Goal: Information Seeking & Learning: Learn about a topic

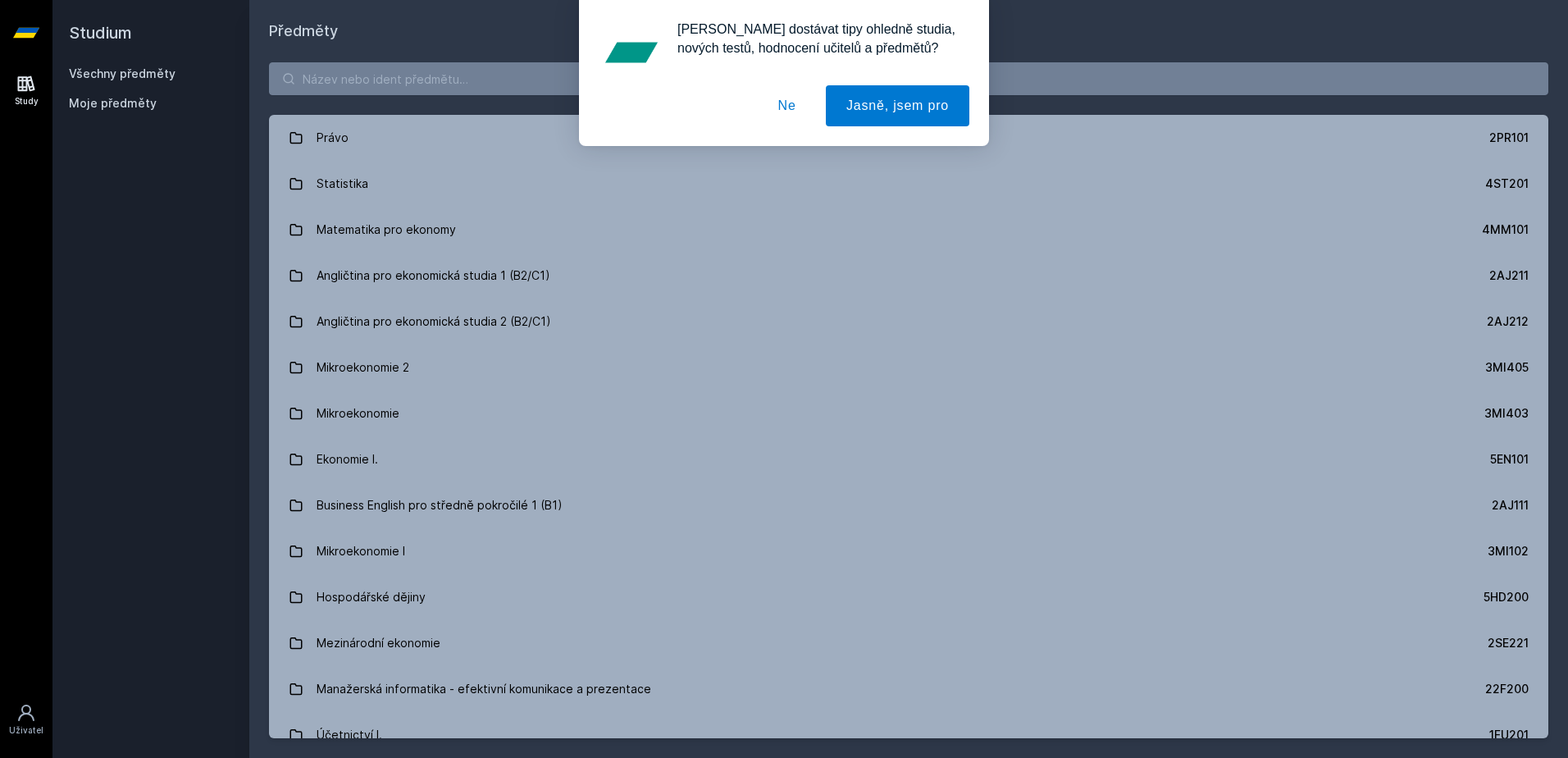
click at [434, 82] on div "[PERSON_NAME] dostávat tipy ohledně studia, nových testů, hodnocení učitelů a p…" at bounding box center [784, 73] width 1568 height 146
drag, startPoint x: 790, startPoint y: 105, endPoint x: 744, endPoint y: 70, distance: 57.8
click at [788, 105] on button "Ne" at bounding box center [787, 106] width 59 height 41
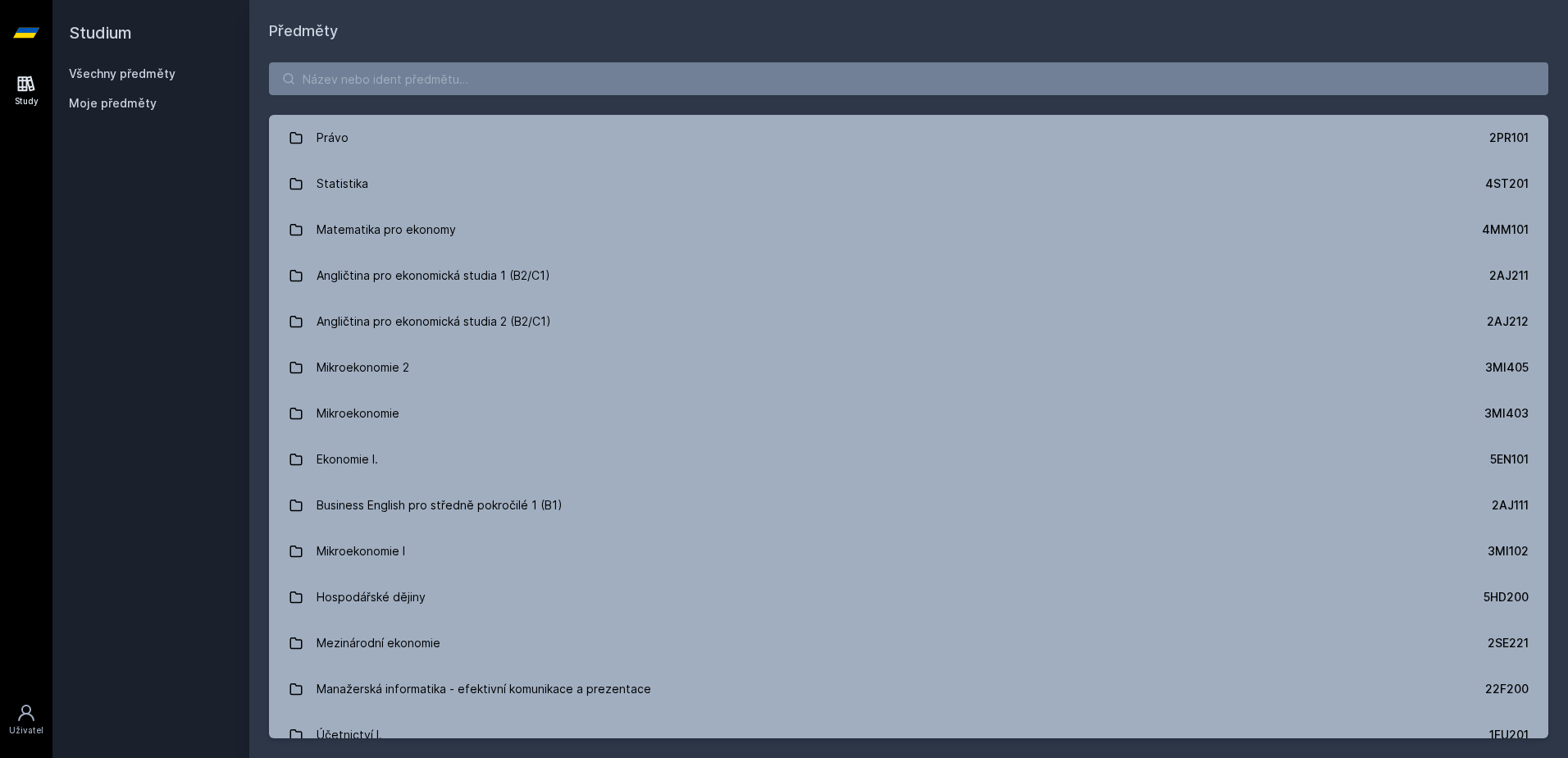
click at [718, 59] on div "[PERSON_NAME] dostávat tipy ohledně studia, nových testů, hodnocení učitelů a p…" at bounding box center [784, 73] width 1568 height 146
click at [702, 91] on input "search" at bounding box center [909, 79] width 1280 height 33
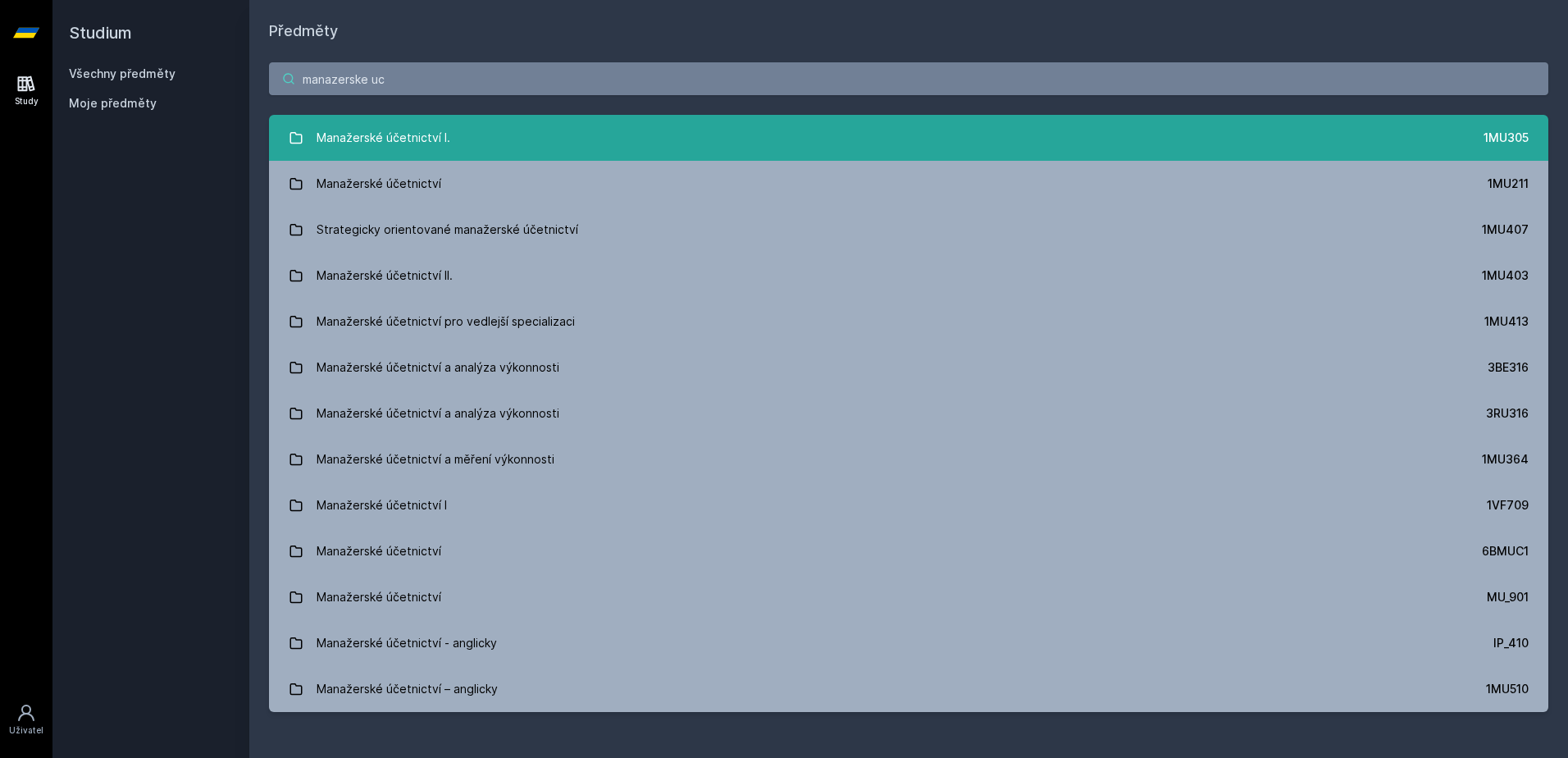
type input "manazerske uc"
click at [588, 127] on link "Manažerské účetnictví I. 1MU305" at bounding box center [909, 138] width 1280 height 46
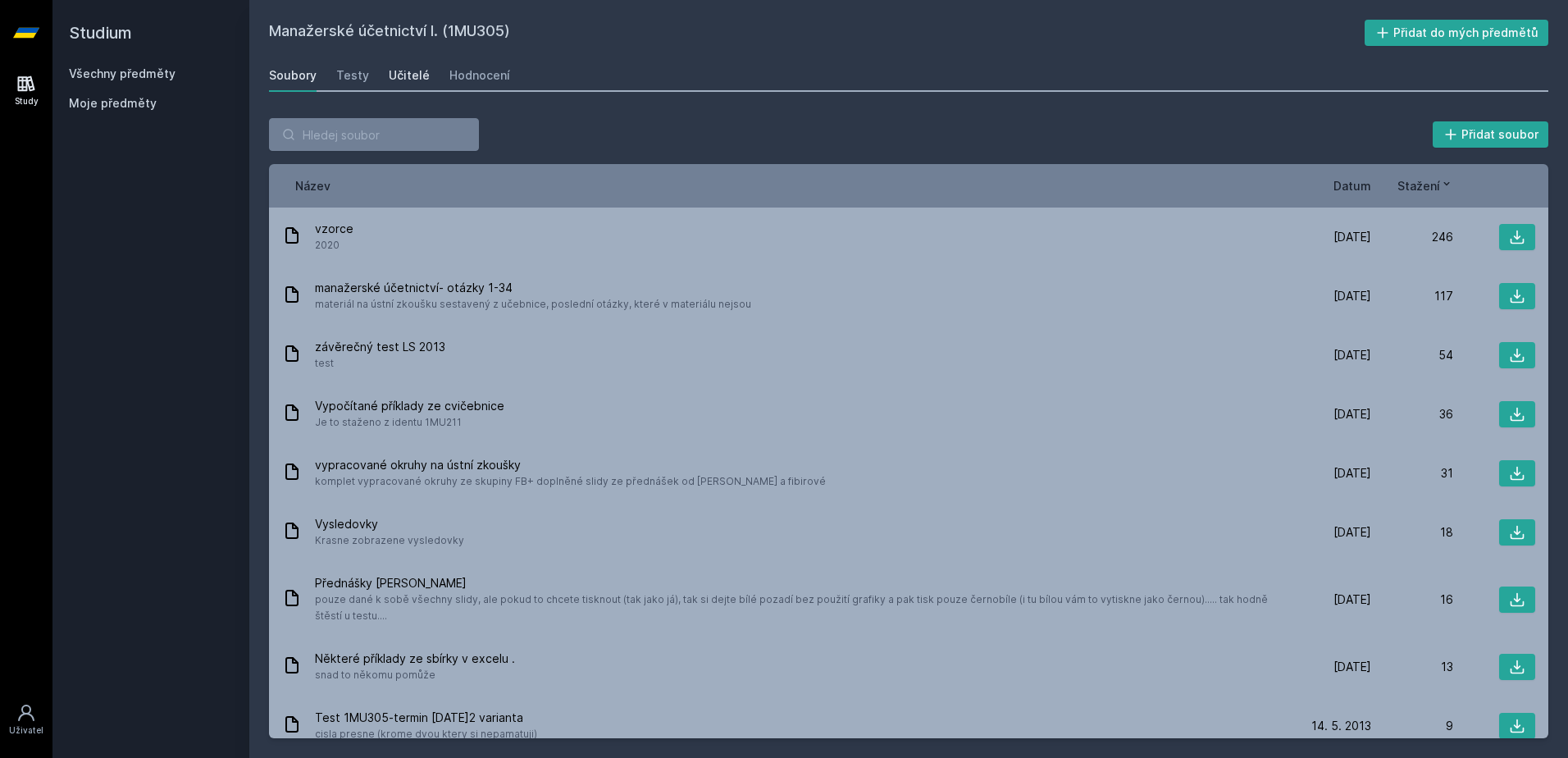
click at [401, 77] on div "Učitelé" at bounding box center [409, 76] width 41 height 17
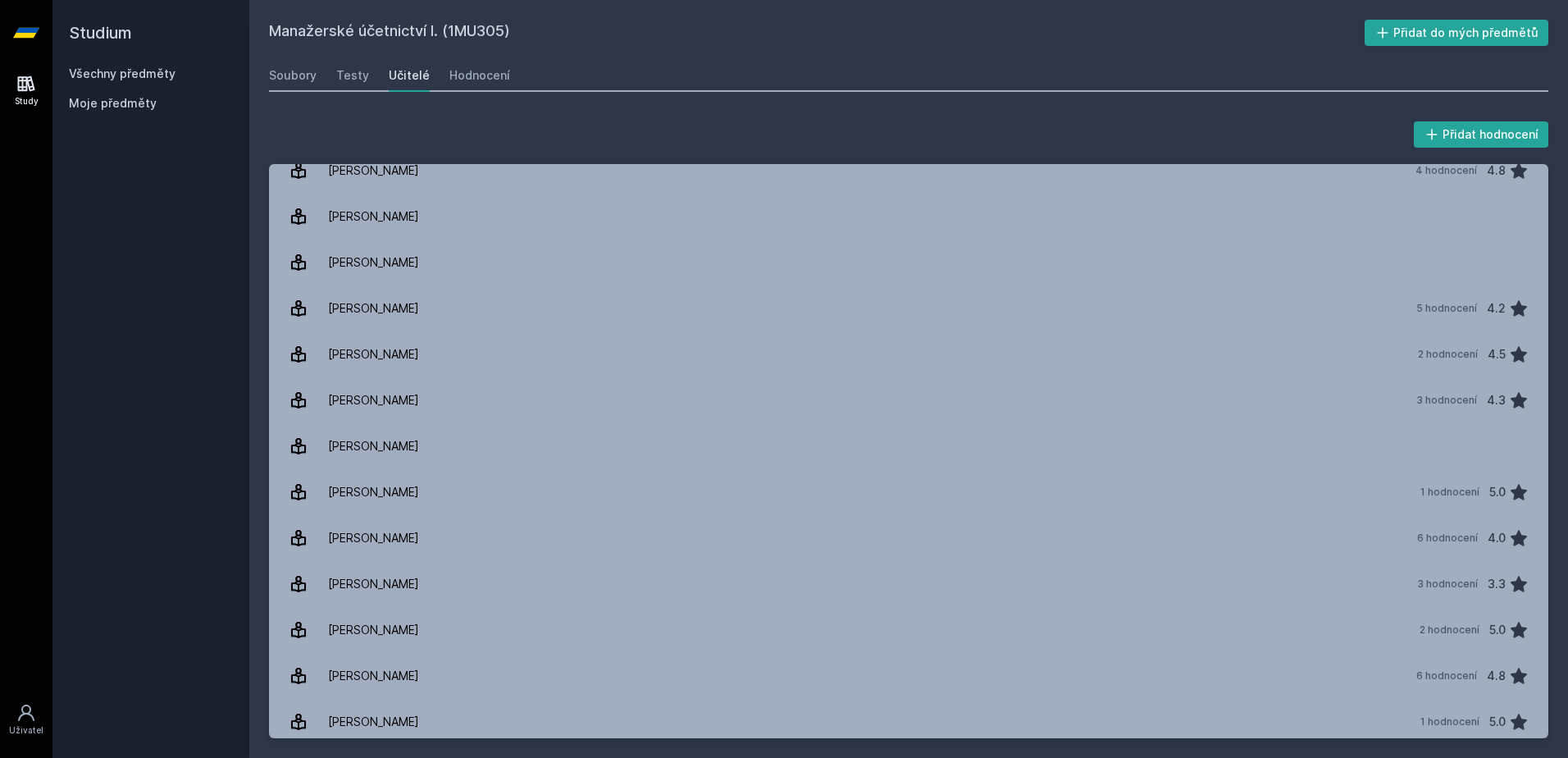
scroll to position [328, 0]
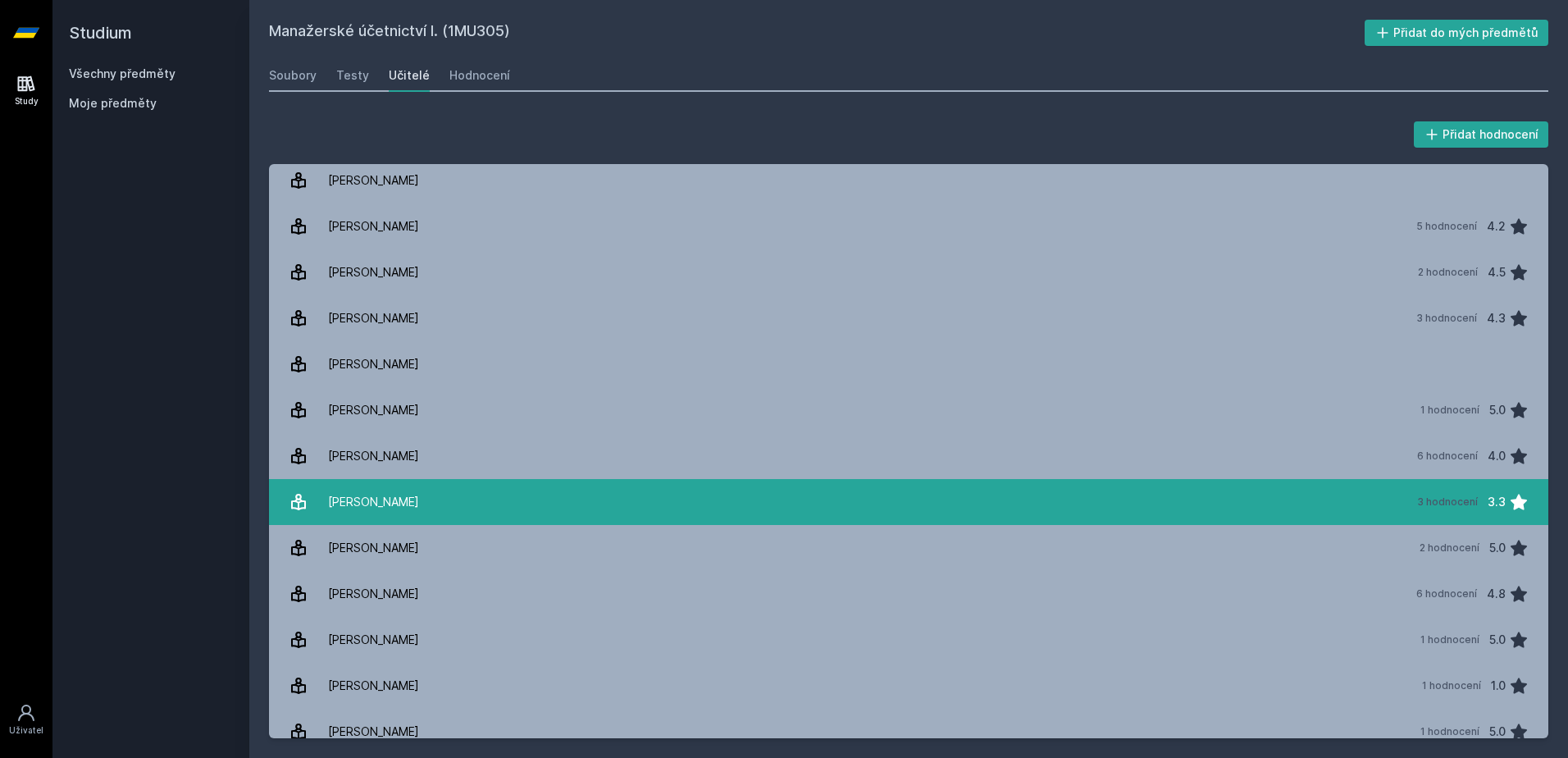
click at [423, 495] on link "[PERSON_NAME] 3 hodnocení 3.3" at bounding box center [909, 502] width 1280 height 46
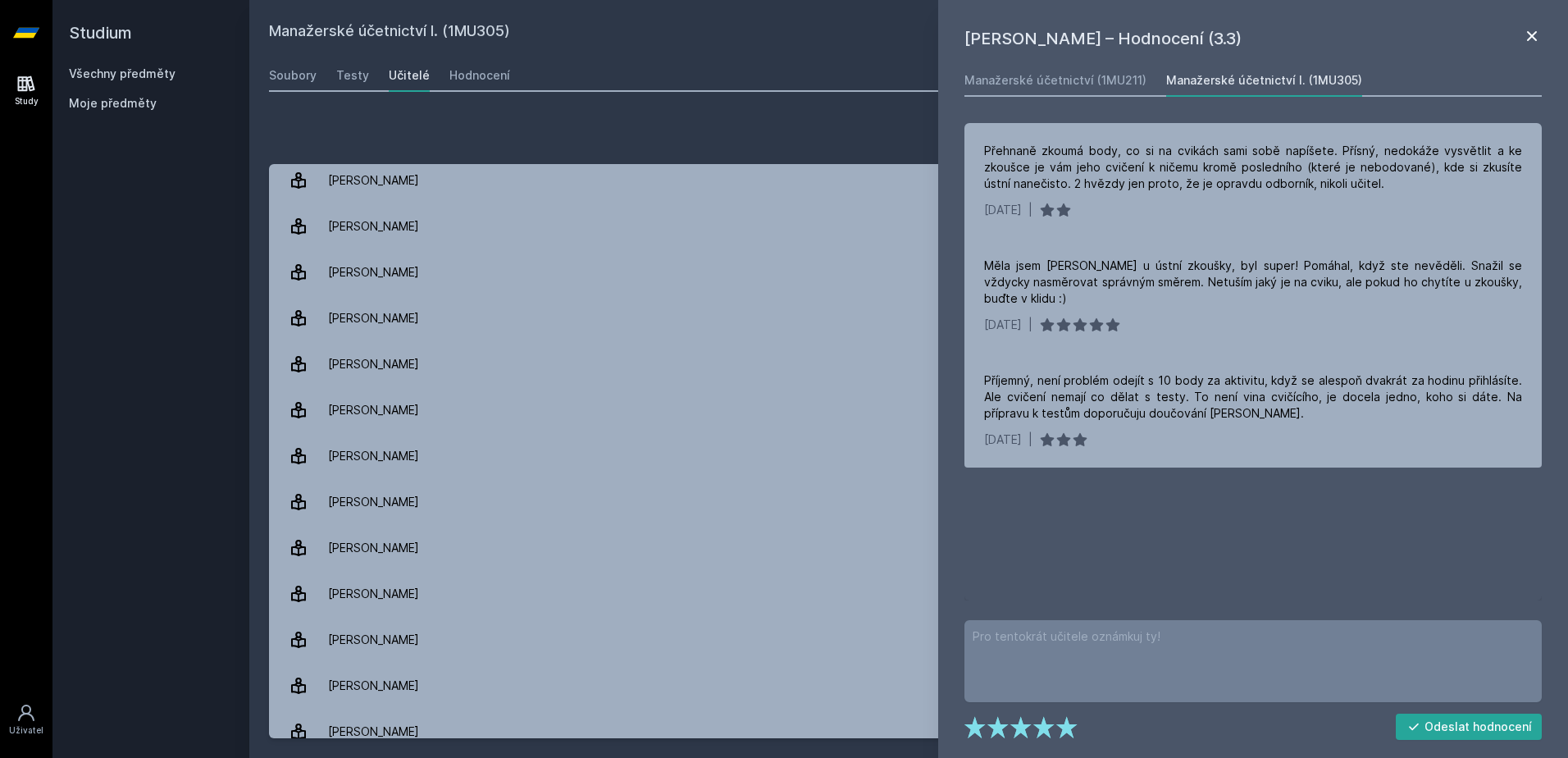
click at [1529, 34] on icon at bounding box center [1532, 36] width 10 height 10
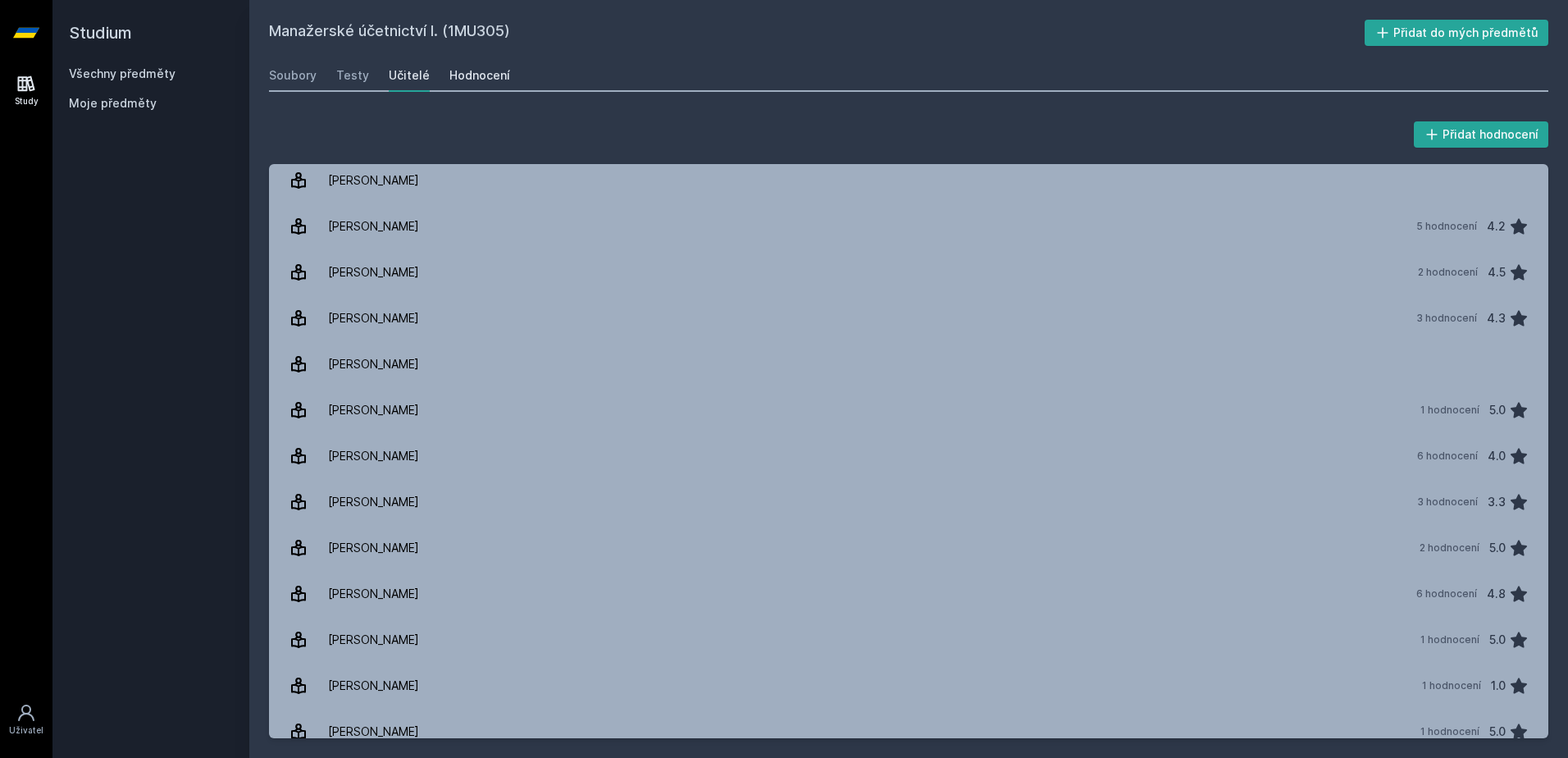
click at [453, 70] on div "Hodnocení" at bounding box center [480, 76] width 61 height 17
